Goal: Find specific page/section: Find specific page/section

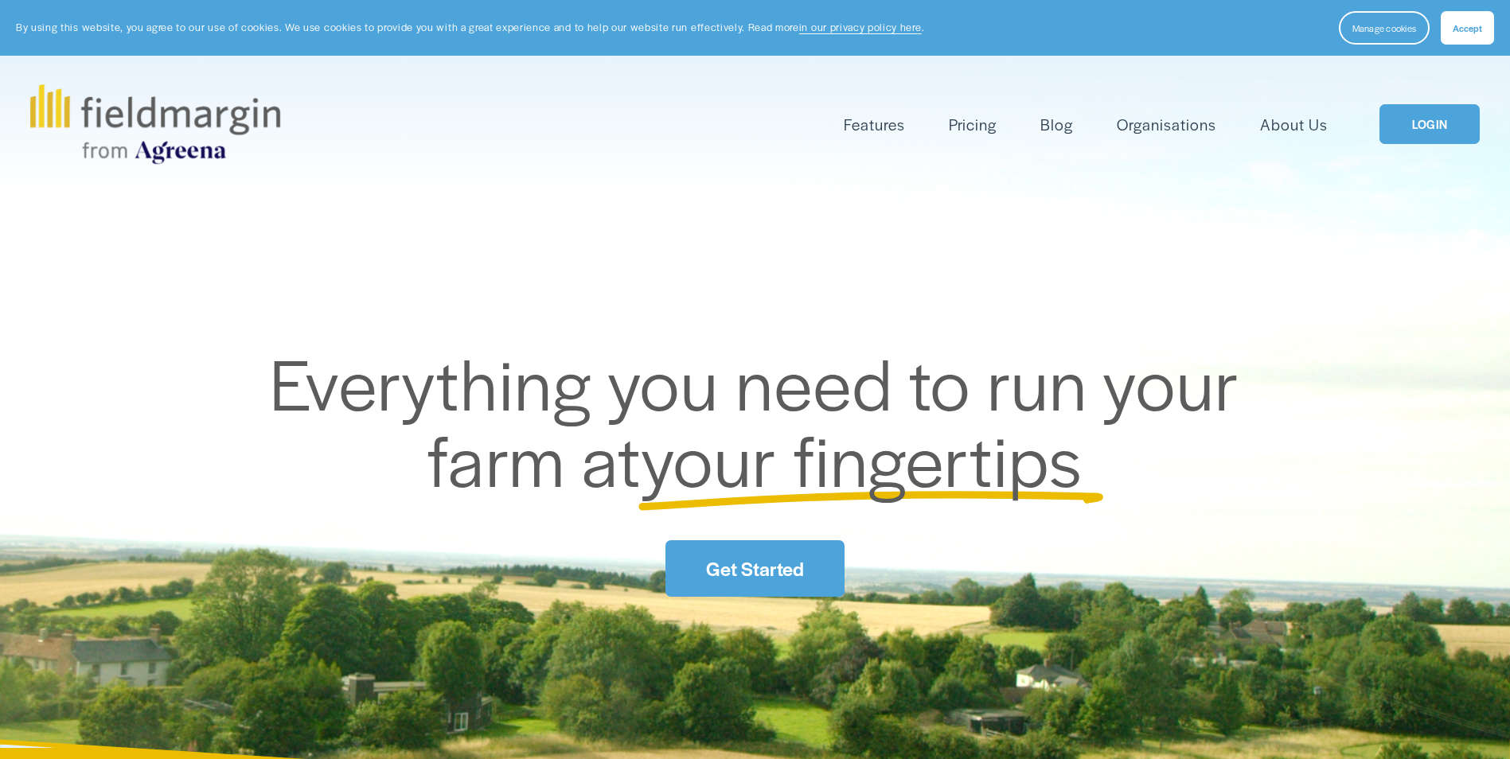
click at [1420, 121] on link "LOGIN" at bounding box center [1429, 124] width 100 height 41
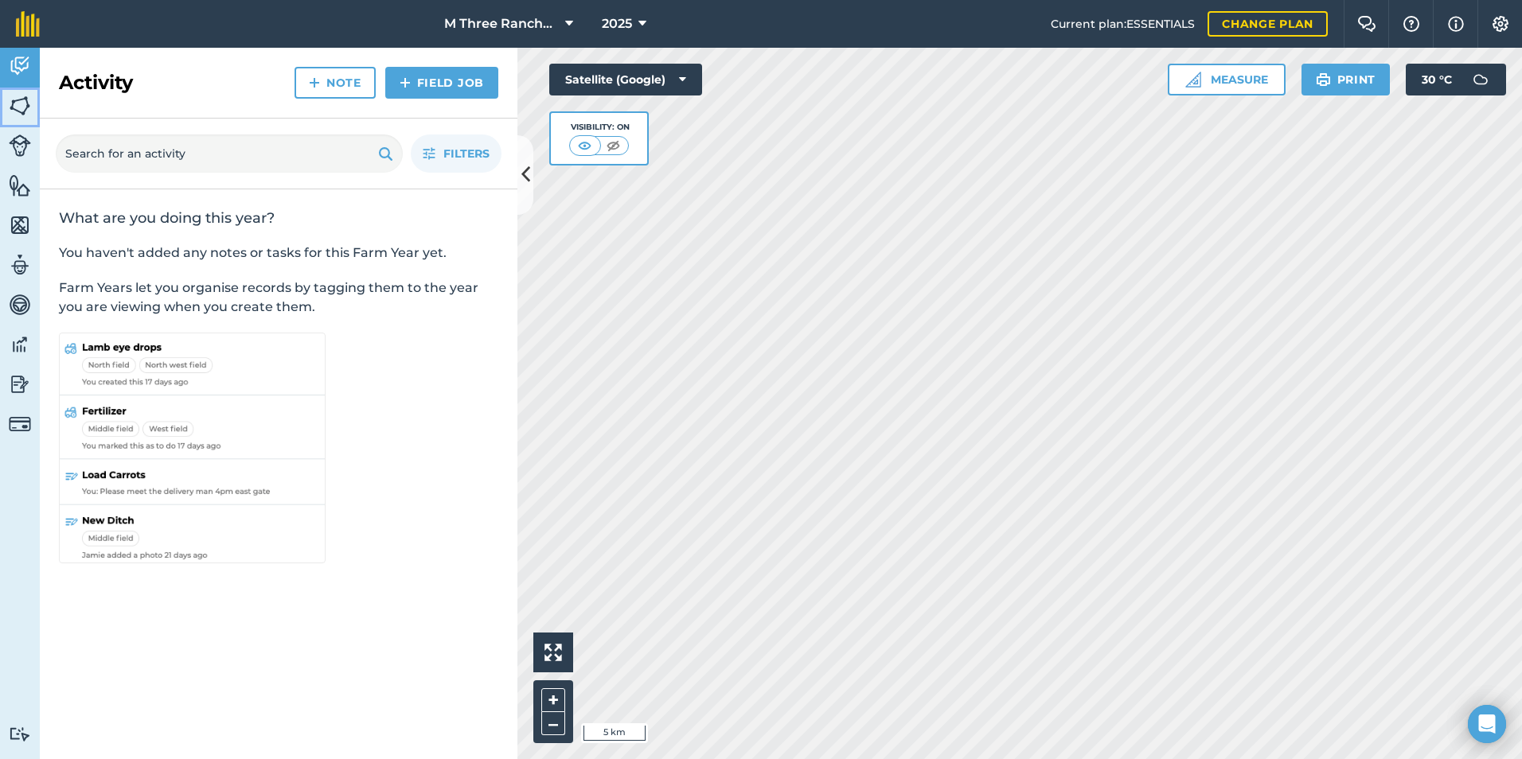
click at [19, 102] on img at bounding box center [20, 106] width 22 height 24
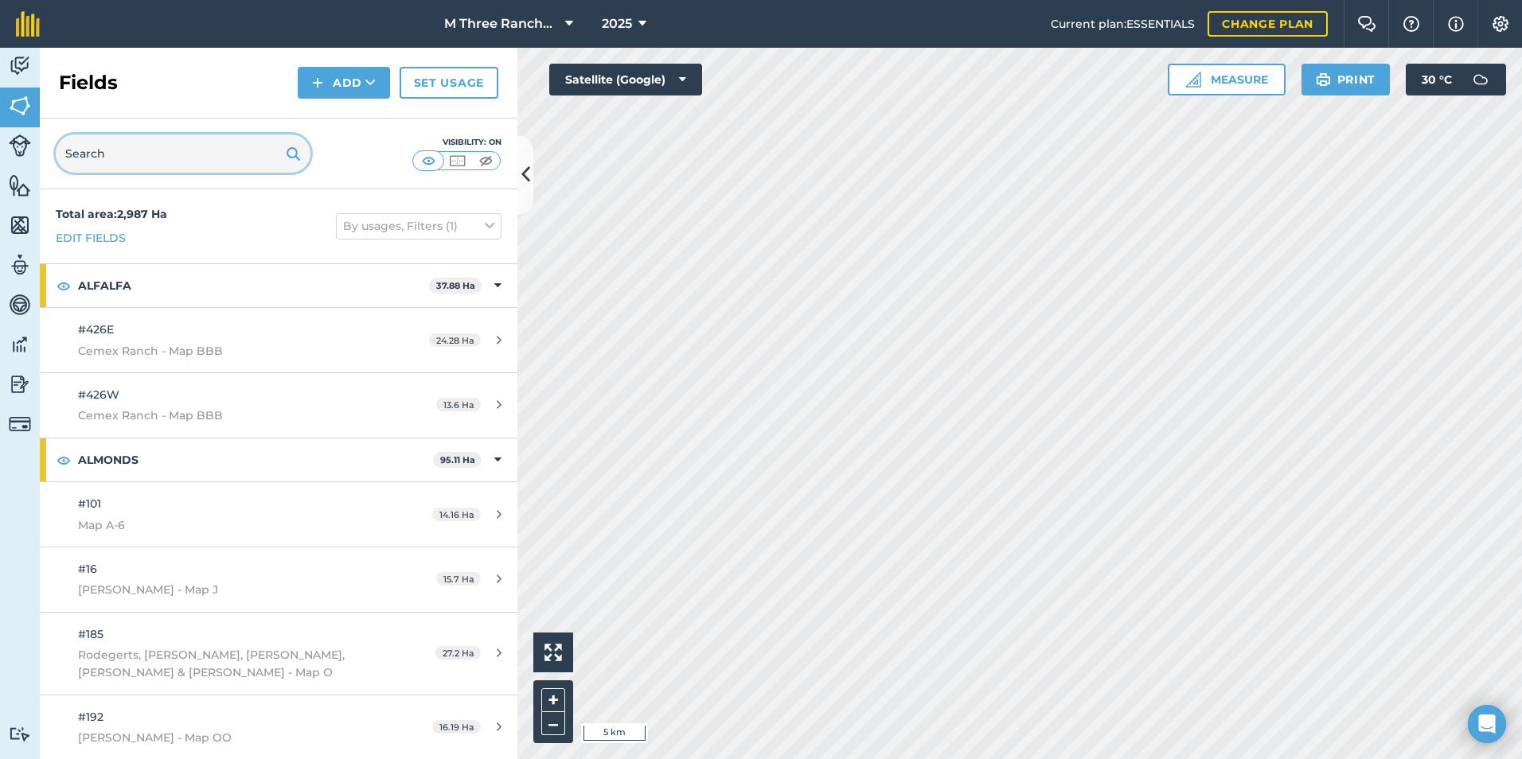
click at [111, 154] on input "text" at bounding box center [183, 154] width 255 height 38
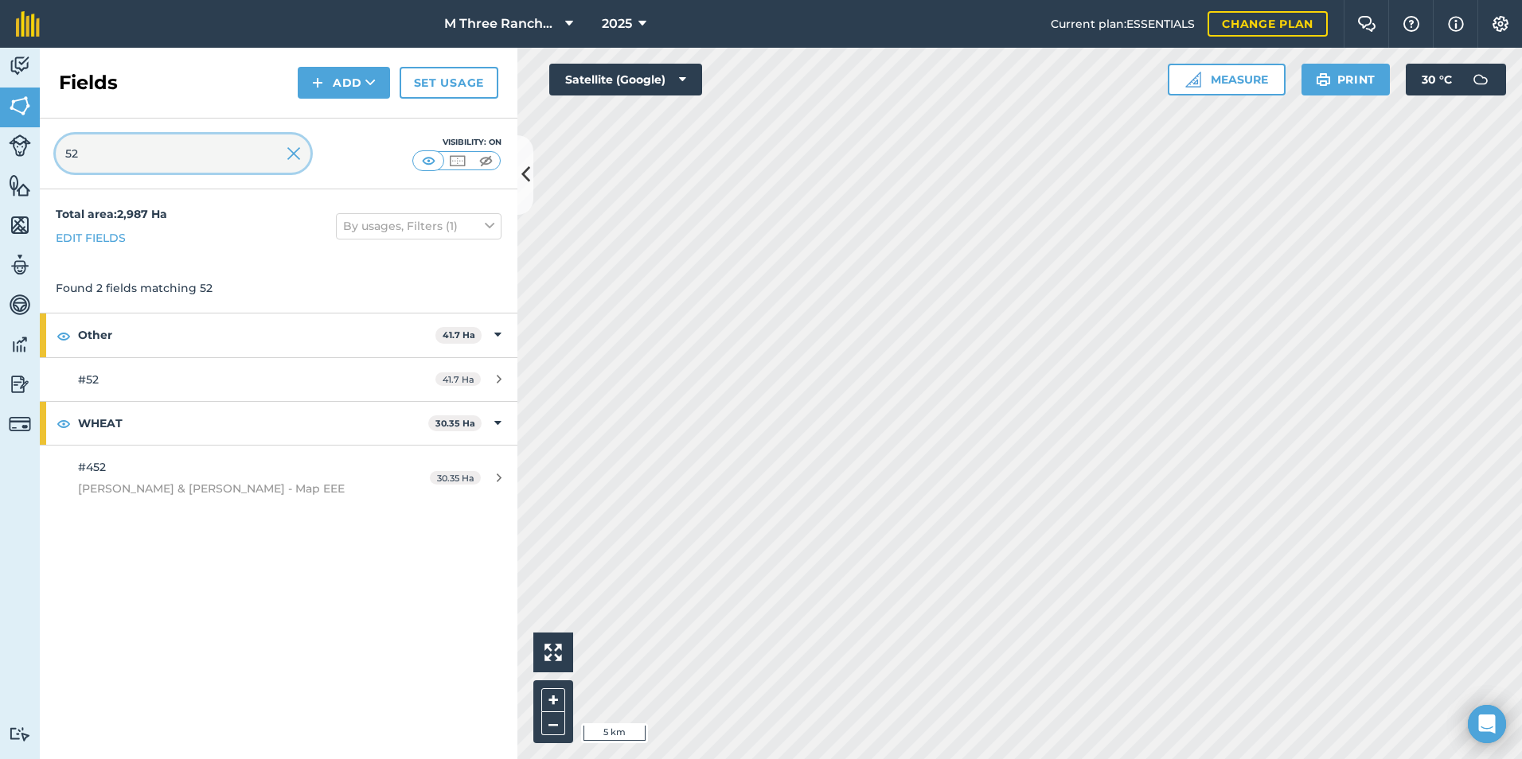
type input "52"
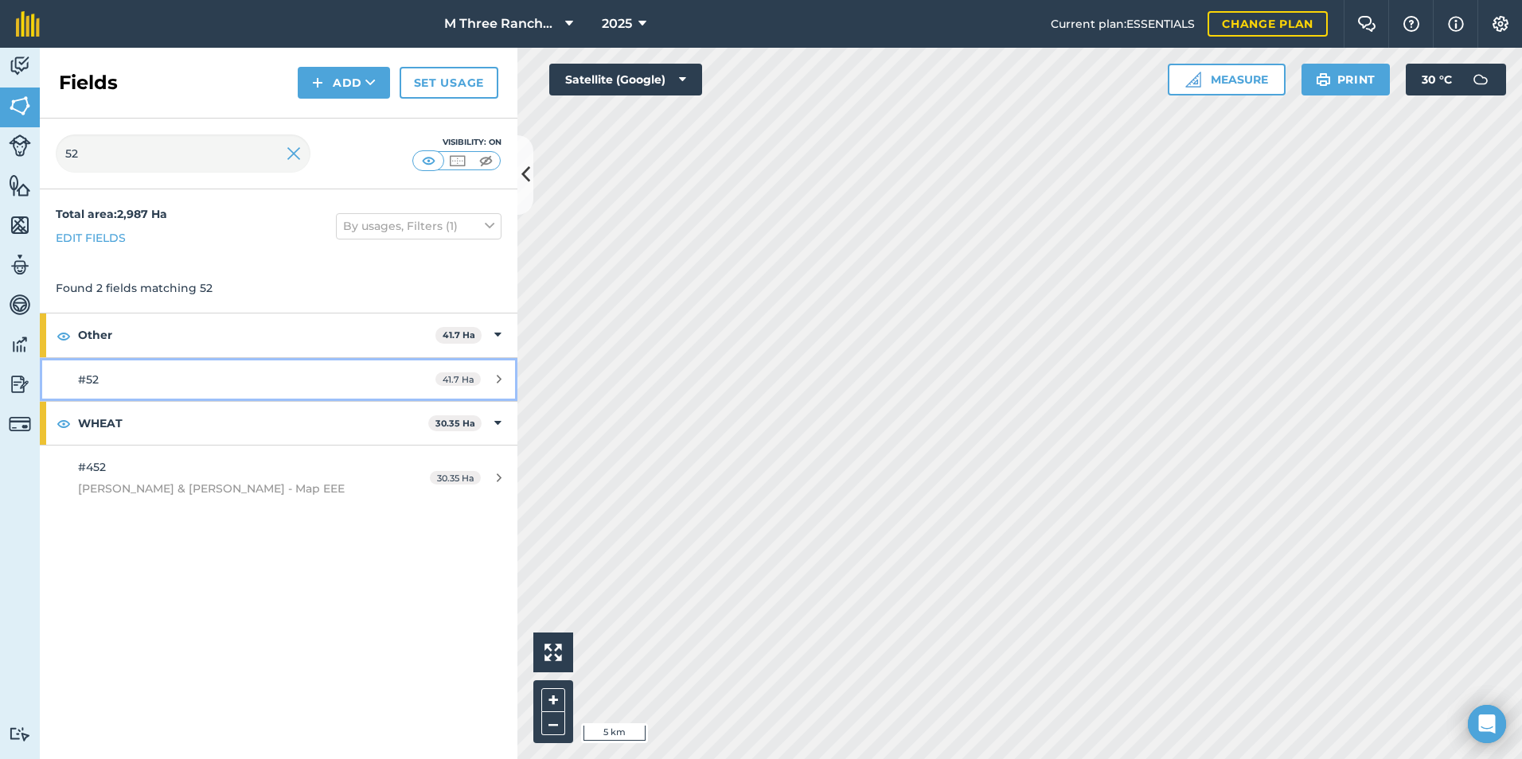
click at [106, 386] on div "#52" at bounding box center [227, 380] width 299 height 18
